Goal: Task Accomplishment & Management: Use online tool/utility

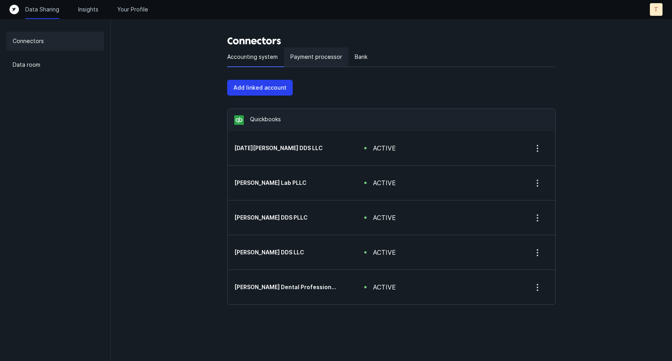
click at [328, 57] on p "Payment processor" at bounding box center [316, 56] width 52 height 9
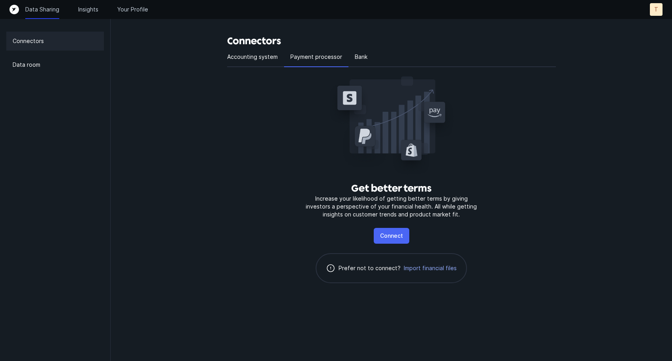
click at [392, 237] on p "Connect" at bounding box center [391, 235] width 23 height 9
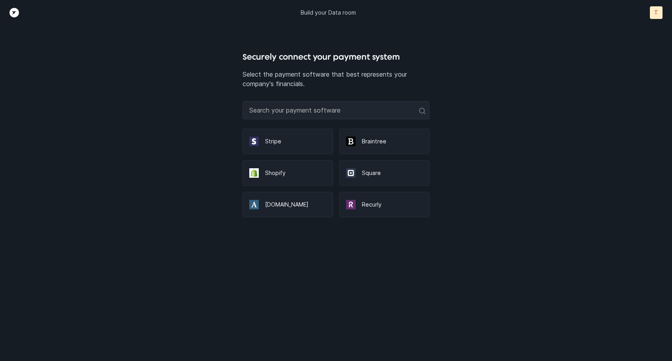
click at [356, 173] on div at bounding box center [354, 172] width 16 height 9
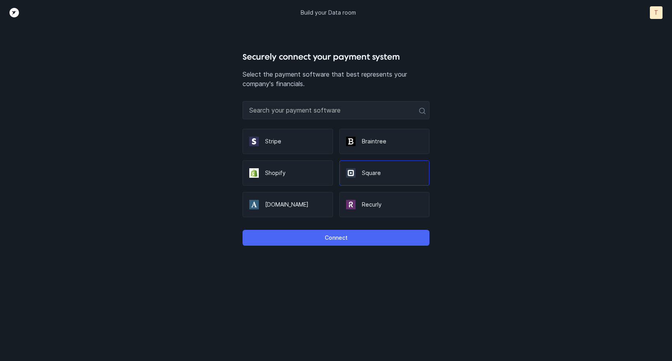
click at [336, 241] on p "Connect" at bounding box center [336, 237] width 23 height 9
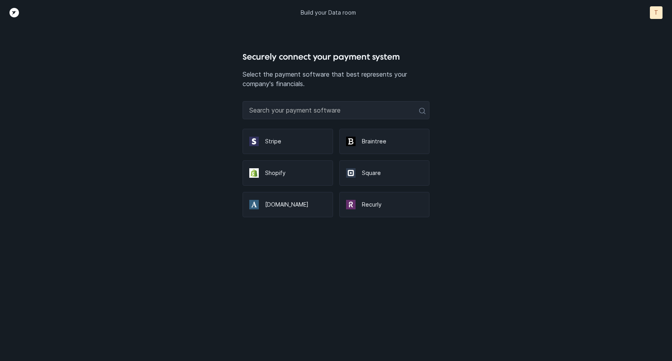
click at [382, 178] on div "Square" at bounding box center [384, 172] width 90 height 25
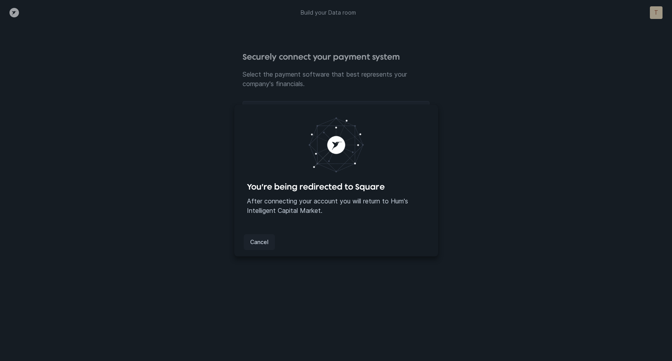
click at [269, 241] on button "Cancel" at bounding box center [259, 242] width 31 height 16
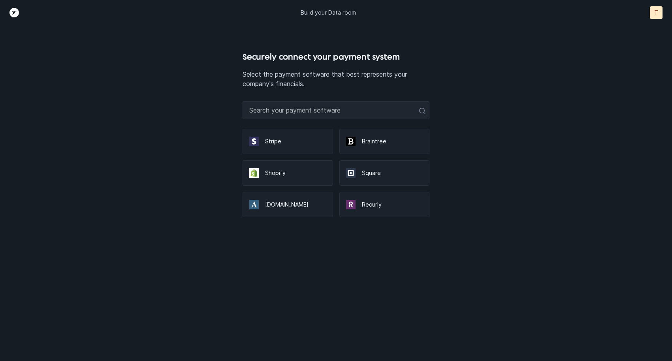
click at [359, 174] on div at bounding box center [354, 172] width 16 height 9
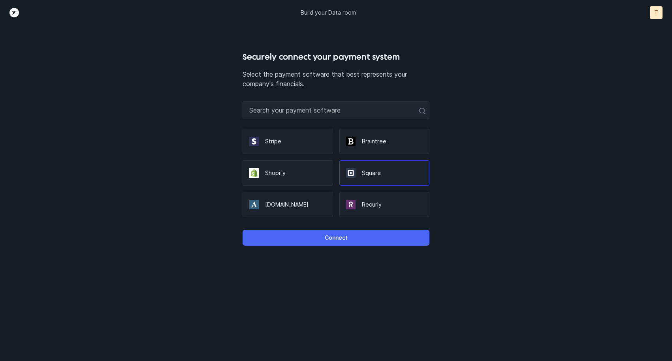
click at [340, 236] on p "Connect" at bounding box center [336, 237] width 23 height 9
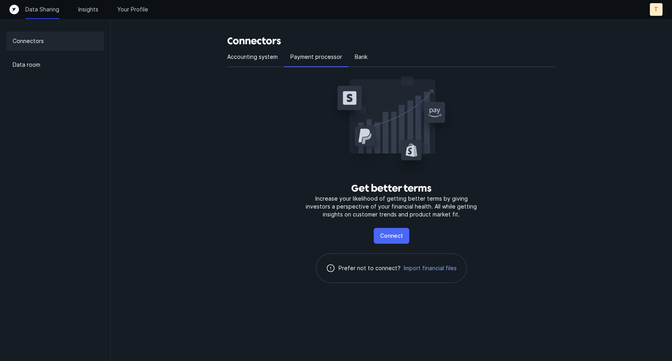
click at [390, 235] on p "Connect" at bounding box center [391, 235] width 23 height 9
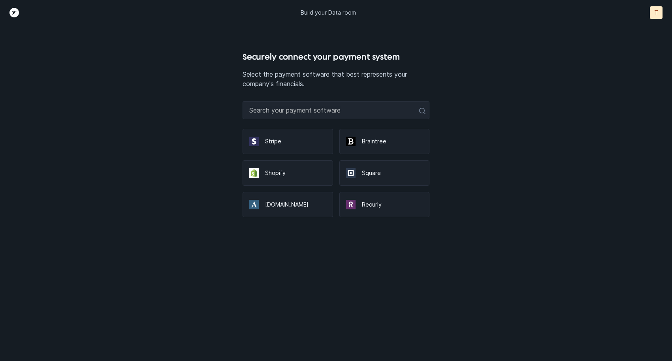
click at [381, 175] on p "Square" at bounding box center [392, 173] width 61 height 8
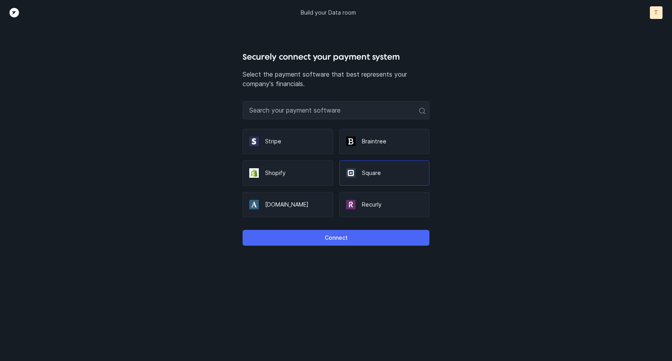
click at [368, 239] on button "Connect" at bounding box center [336, 238] width 187 height 16
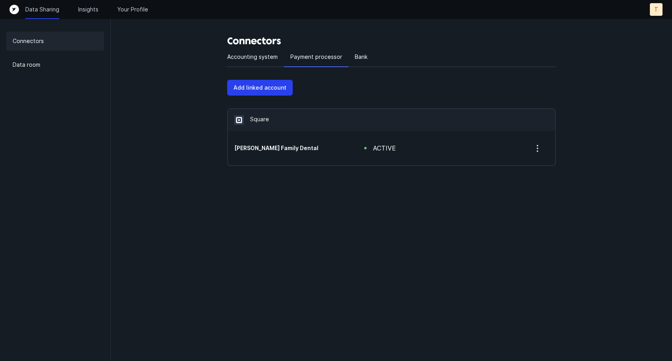
click at [27, 44] on p "Connectors" at bounding box center [28, 40] width 31 height 9
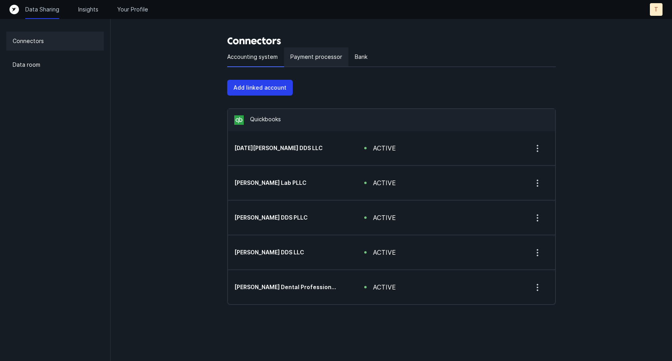
click at [308, 60] on p "Payment processor" at bounding box center [316, 56] width 52 height 9
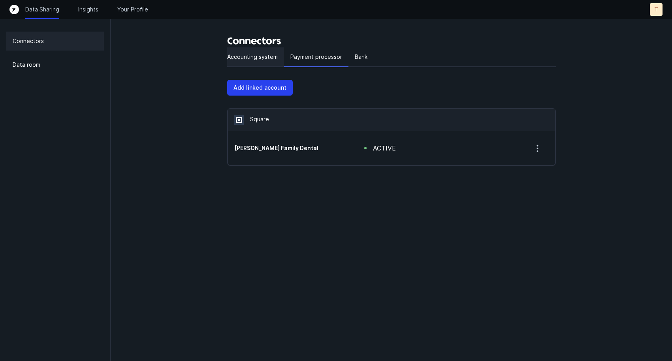
click at [267, 61] on p "Accounting system" at bounding box center [252, 56] width 51 height 9
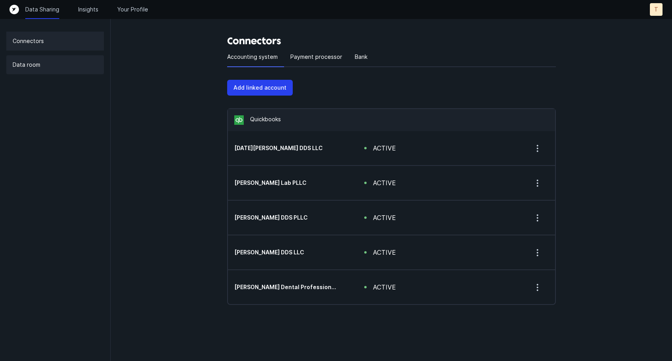
click at [33, 63] on p "Data room" at bounding box center [27, 64] width 28 height 9
